Goal: Information Seeking & Learning: Learn about a topic

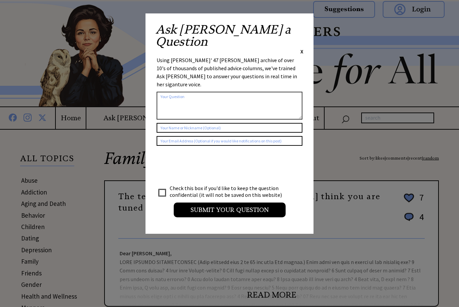
click at [302, 48] on span "X" at bounding box center [301, 51] width 3 height 7
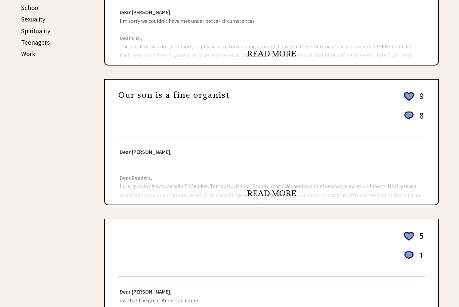
scroll to position [381, 0]
click at [275, 196] on link "READ MORE" at bounding box center [271, 194] width 49 height 10
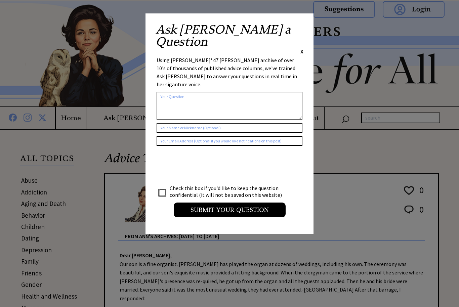
click at [300, 30] on div "Ask Ann a Question X" at bounding box center [230, 40] width 148 height 32
click at [302, 48] on span "X" at bounding box center [301, 51] width 3 height 7
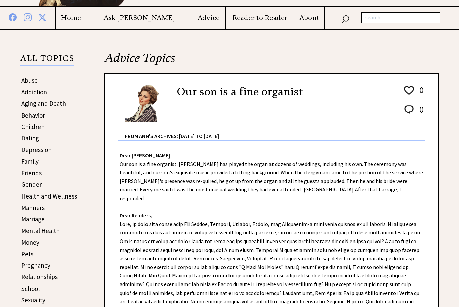
scroll to position [100, 0]
click at [37, 118] on link "Behavior" at bounding box center [33, 115] width 24 height 8
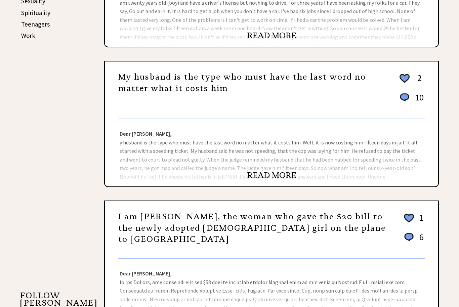
scroll to position [399, 0]
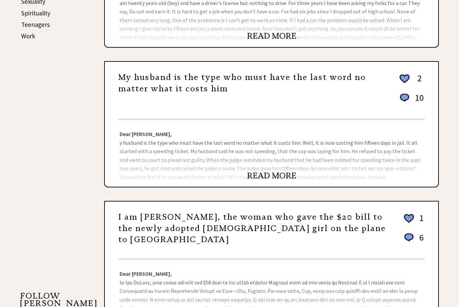
click at [302, 80] on link "My husband is the type who must have the last word no matter what it costs him" at bounding box center [242, 82] width 248 height 21
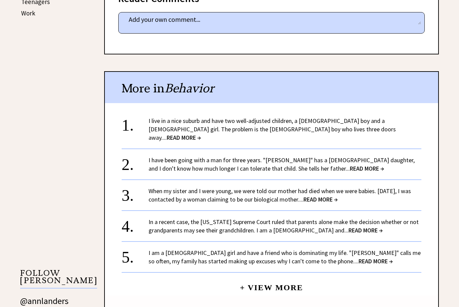
scroll to position [421, 0]
click at [201, 134] on span "READ MORE →" at bounding box center [184, 138] width 34 height 8
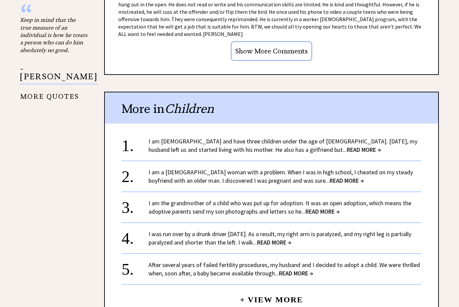
scroll to position [860, 0]
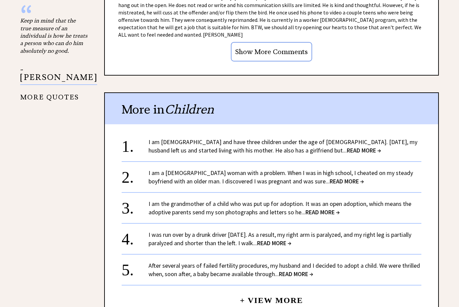
click at [394, 169] on link "I am a [DEMOGRAPHIC_DATA] woman with a problem. When I was in high school, I ch…" at bounding box center [280, 177] width 264 height 16
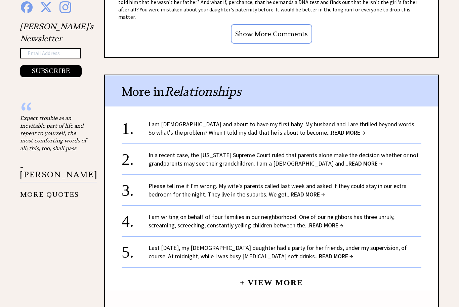
scroll to position [729, 0]
click at [351, 182] on link "Please tell me if I'm wrong. My wife's parents called last week and asked if th…" at bounding box center [277, 190] width 258 height 16
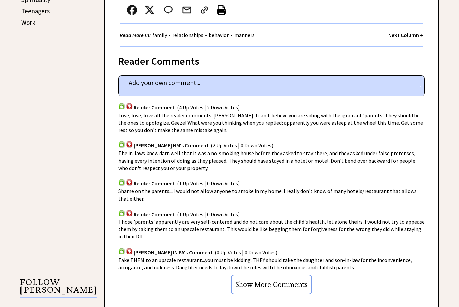
scroll to position [412, 0]
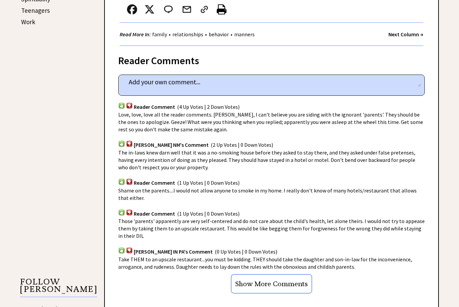
click at [131, 104] on img at bounding box center [129, 106] width 7 height 6
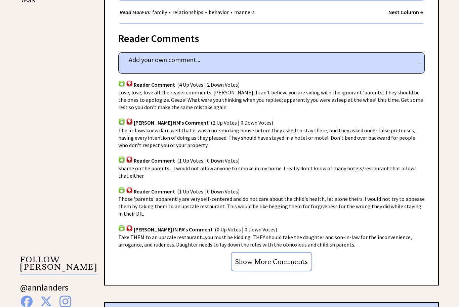
click at [235, 94] on span "Love, love, love all the reader comments. Ann, I can't believe you are siding w…" at bounding box center [270, 99] width 305 height 21
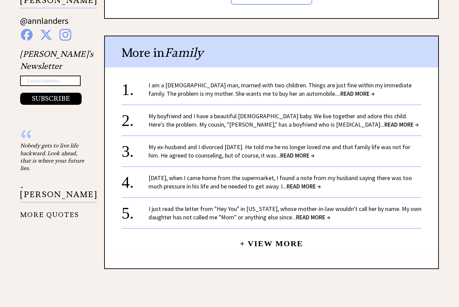
scroll to position [701, 0]
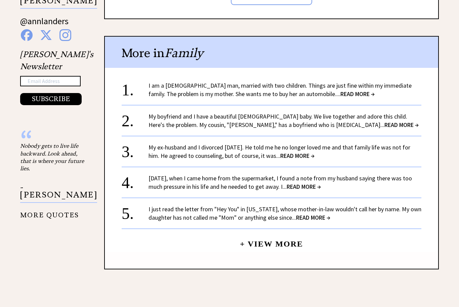
click at [317, 82] on link "I am a 42-year-old man, married with two children. Things are just fine within …" at bounding box center [279, 90] width 263 height 16
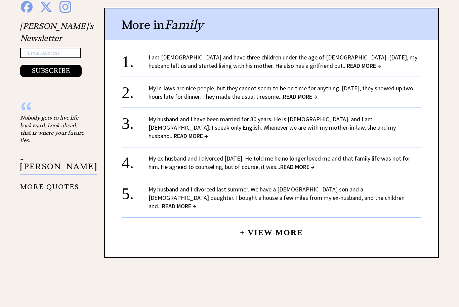
scroll to position [729, 0]
click at [280, 86] on link "My in-laws are nice people, but they cannot seem to be on time for anything. [D…" at bounding box center [280, 93] width 265 height 16
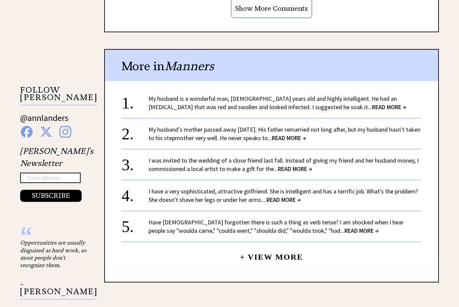
scroll to position [608, 0]
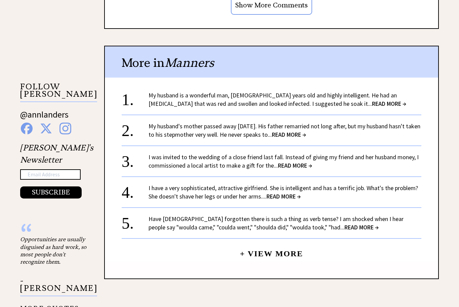
click at [372, 100] on span "READ MORE →" at bounding box center [389, 104] width 34 height 8
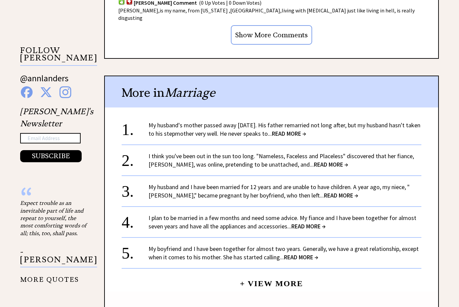
scroll to position [646, 0]
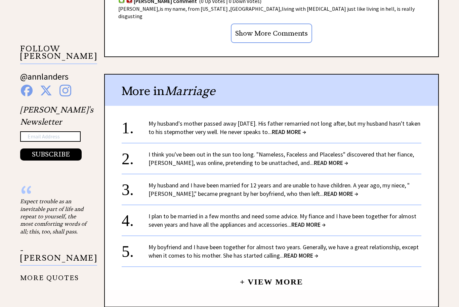
click at [306, 128] on span "READ MORE →" at bounding box center [289, 132] width 34 height 8
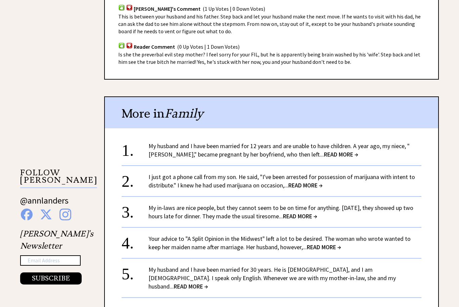
scroll to position [522, 0]
click at [369, 142] on link "My husband and I have been married for 12 years and are unable to have children…" at bounding box center [278, 150] width 261 height 16
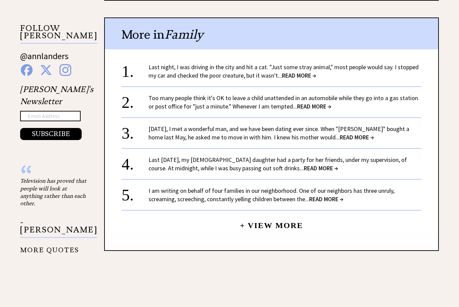
scroll to position [700, 0]
click at [380, 187] on link "I am writing on behalf of four families in our neighborhood. One of our neighbo…" at bounding box center [271, 195] width 246 height 16
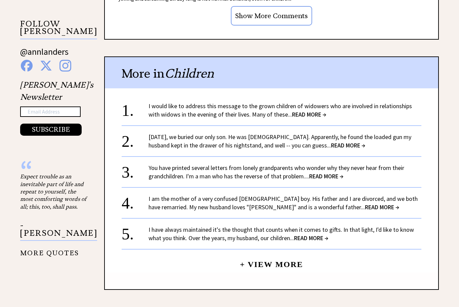
scroll to position [670, 0]
click at [233, 195] on link "I am the mother of a very confused 5-year-old boy. His father and I are divorce…" at bounding box center [282, 203] width 269 height 16
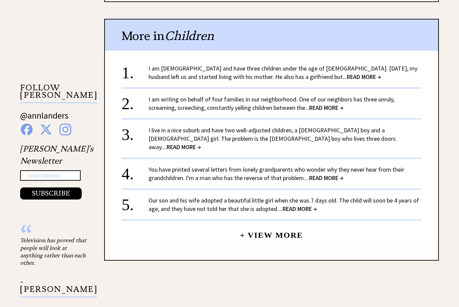
scroll to position [607, 0]
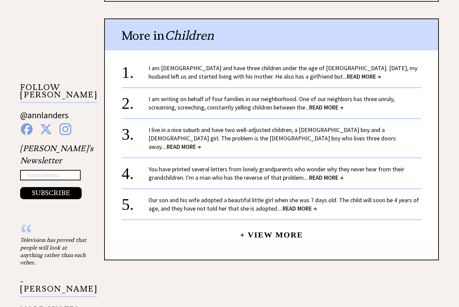
click at [313, 240] on div "More in Children 1. I am [DEMOGRAPHIC_DATA] and have three children under the a…" at bounding box center [271, 139] width 335 height 242
click at [287, 225] on link "+ View More" at bounding box center [271, 232] width 63 height 14
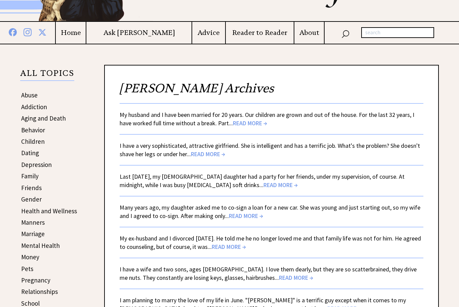
scroll to position [81, 0]
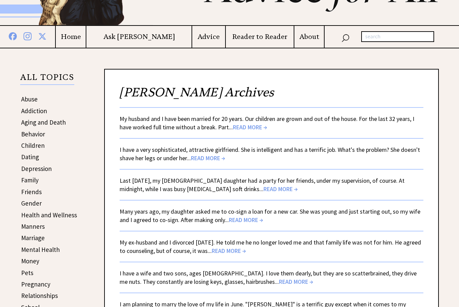
click at [290, 123] on link "My husband and I have been married for 20 years. Our children are grown and out…" at bounding box center [267, 123] width 295 height 16
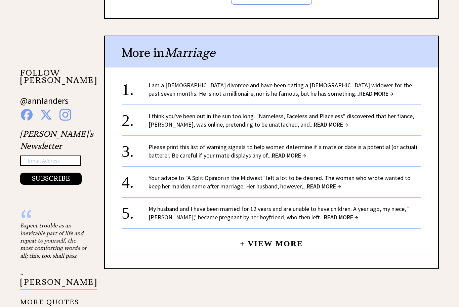
scroll to position [672, 0]
click at [348, 91] on div "I am a [DEMOGRAPHIC_DATA] divorcee and have been dating a [DEMOGRAPHIC_DATA] wi…" at bounding box center [284, 89] width 273 height 17
click at [359, 90] on span "READ MORE →" at bounding box center [376, 94] width 34 height 8
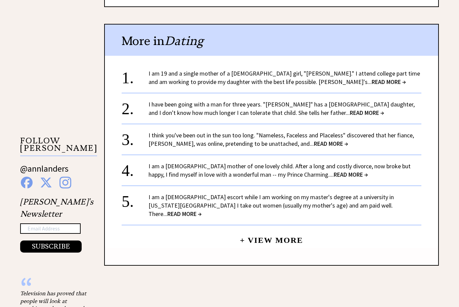
scroll to position [604, 0]
click at [338, 100] on link "I have been going with a man for three years. "Jerome" has a 5-year-old daughte…" at bounding box center [281, 108] width 266 height 16
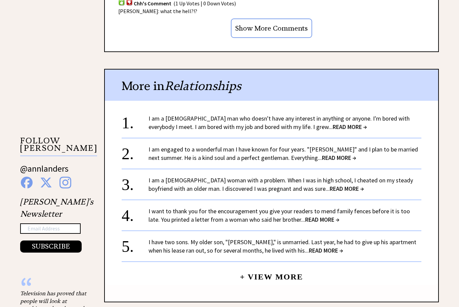
scroll to position [604, 0]
click at [333, 123] on span "READ MORE →" at bounding box center [350, 127] width 34 height 8
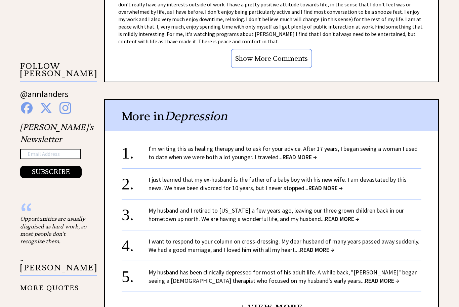
scroll to position [679, 0]
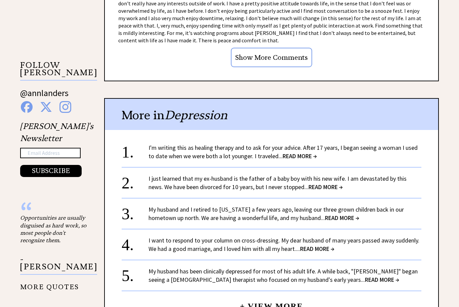
click at [307, 152] on span "READ MORE →" at bounding box center [299, 156] width 34 height 8
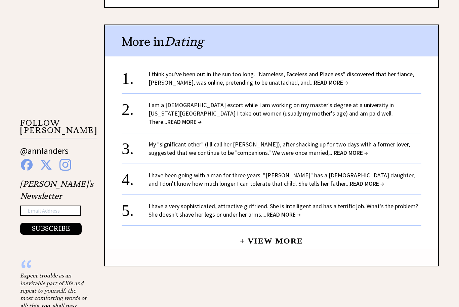
scroll to position [572, 0]
click at [295, 240] on div "More in Dating 1. I think you've been out in the sun too long. "Nameless, Facel…" at bounding box center [271, 146] width 335 height 242
click at [277, 233] on link "+ View More" at bounding box center [271, 238] width 63 height 14
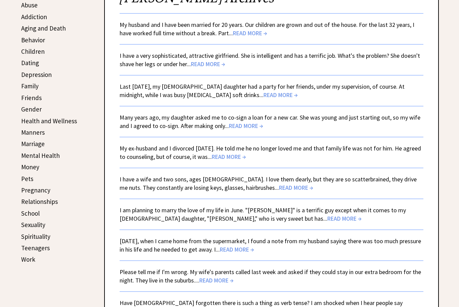
scroll to position [176, 0]
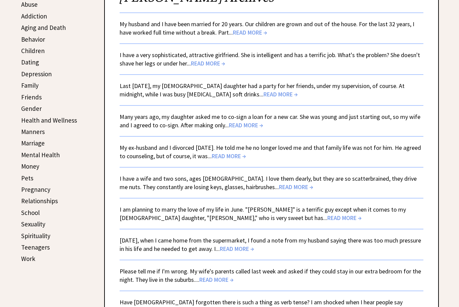
click at [327, 59] on link "I have a very sophisticated, attractive girlfriend. She is intelligent and has …" at bounding box center [270, 59] width 300 height 16
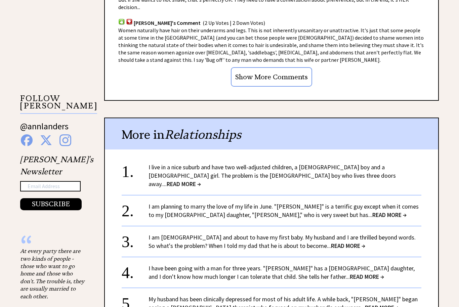
scroll to position [601, 0]
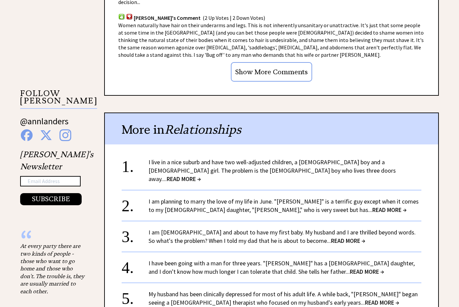
click at [298, 198] on link "I am planning to marry the love of my life in June. "Phillip" is a terrific guy…" at bounding box center [283, 206] width 270 height 16
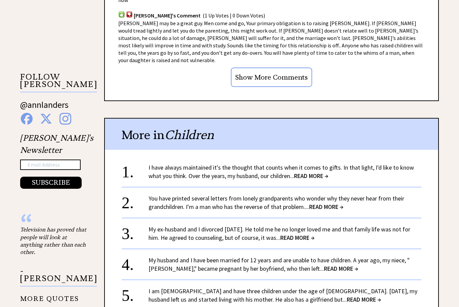
scroll to position [659, 0]
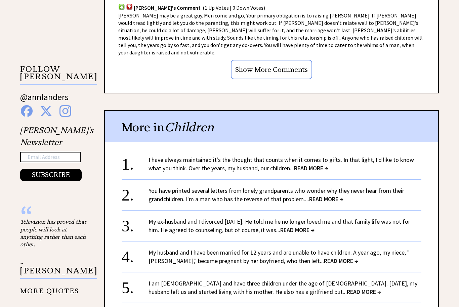
click at [332, 156] on link "I have always maintained it's the thought that counts when it comes to gifts. I…" at bounding box center [280, 164] width 265 height 16
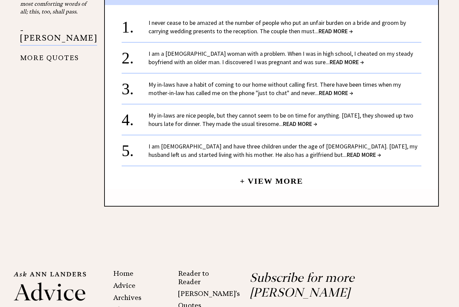
scroll to position [804, 0]
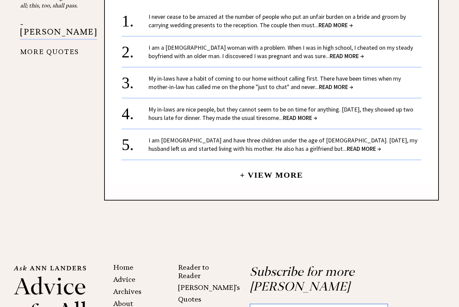
click at [297, 183] on div "More in Family 1. I never cease to be amazed at the number of people who put an…" at bounding box center [271, 83] width 335 height 233
click at [300, 177] on link "+ View More" at bounding box center [271, 172] width 63 height 14
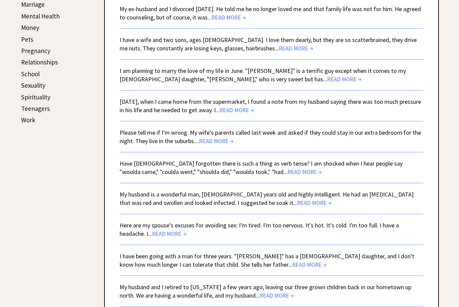
scroll to position [316, 0]
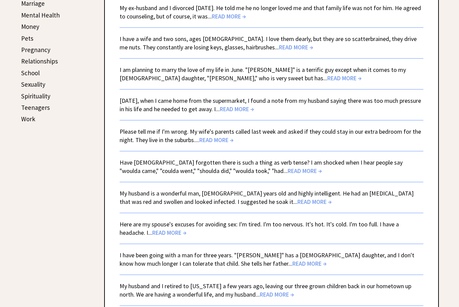
click at [288, 173] on span "READ MORE →" at bounding box center [305, 171] width 34 height 8
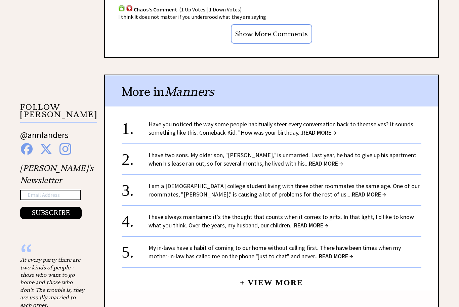
scroll to position [608, 0]
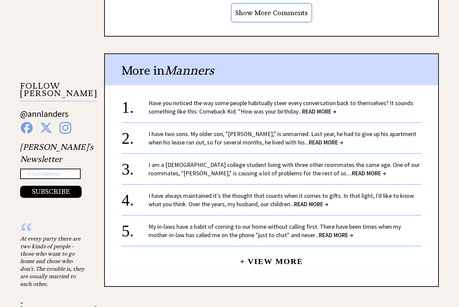
click at [330, 108] on span "READ MORE →" at bounding box center [319, 112] width 34 height 8
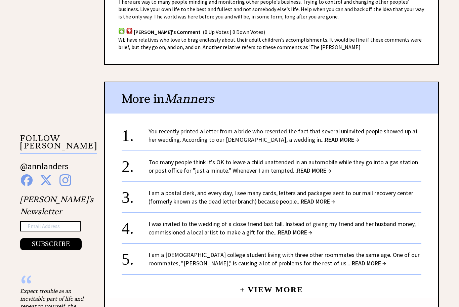
scroll to position [556, 0]
click at [325, 136] on span "READ MORE →" at bounding box center [342, 140] width 34 height 8
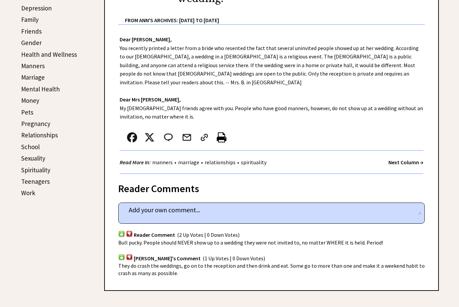
scroll to position [242, 0]
click at [280, 157] on div "Read More In: manners • marriage • relationships • spirituality Next Column →" at bounding box center [272, 162] width 304 height 23
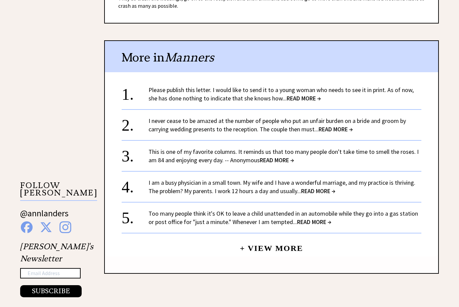
scroll to position [509, 0]
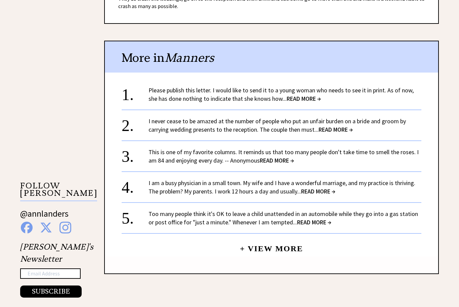
click at [287, 95] on span "READ MORE →" at bounding box center [304, 99] width 34 height 8
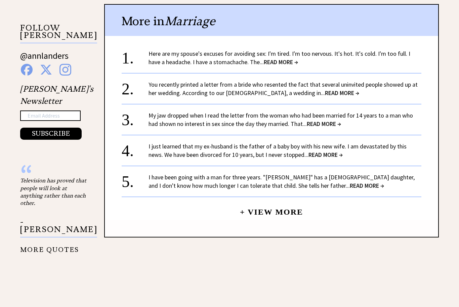
scroll to position [666, 0]
